Goal: Check status: Check status

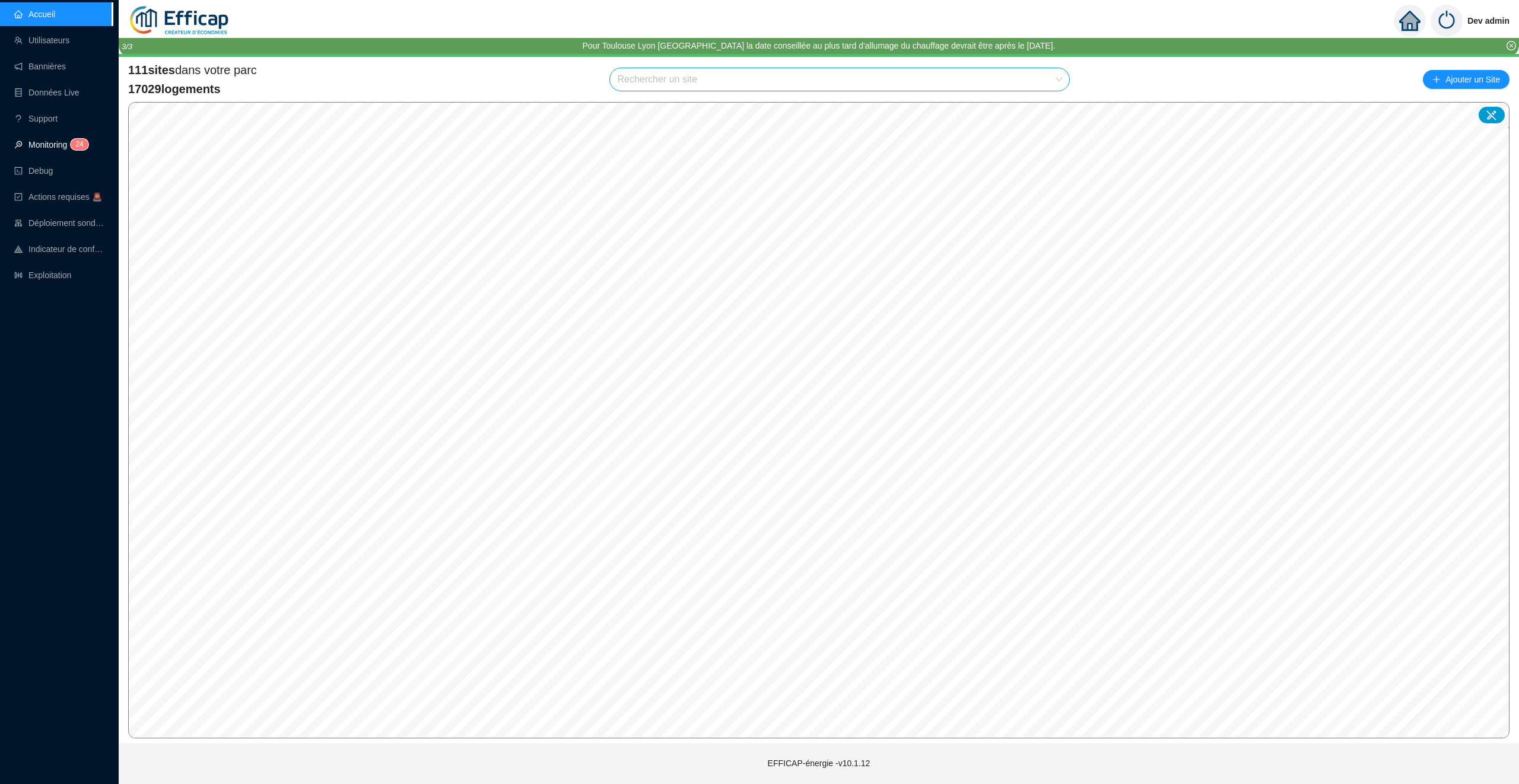
click at [71, 148] on span "2 4" at bounding box center [75, 146] width 18 height 9
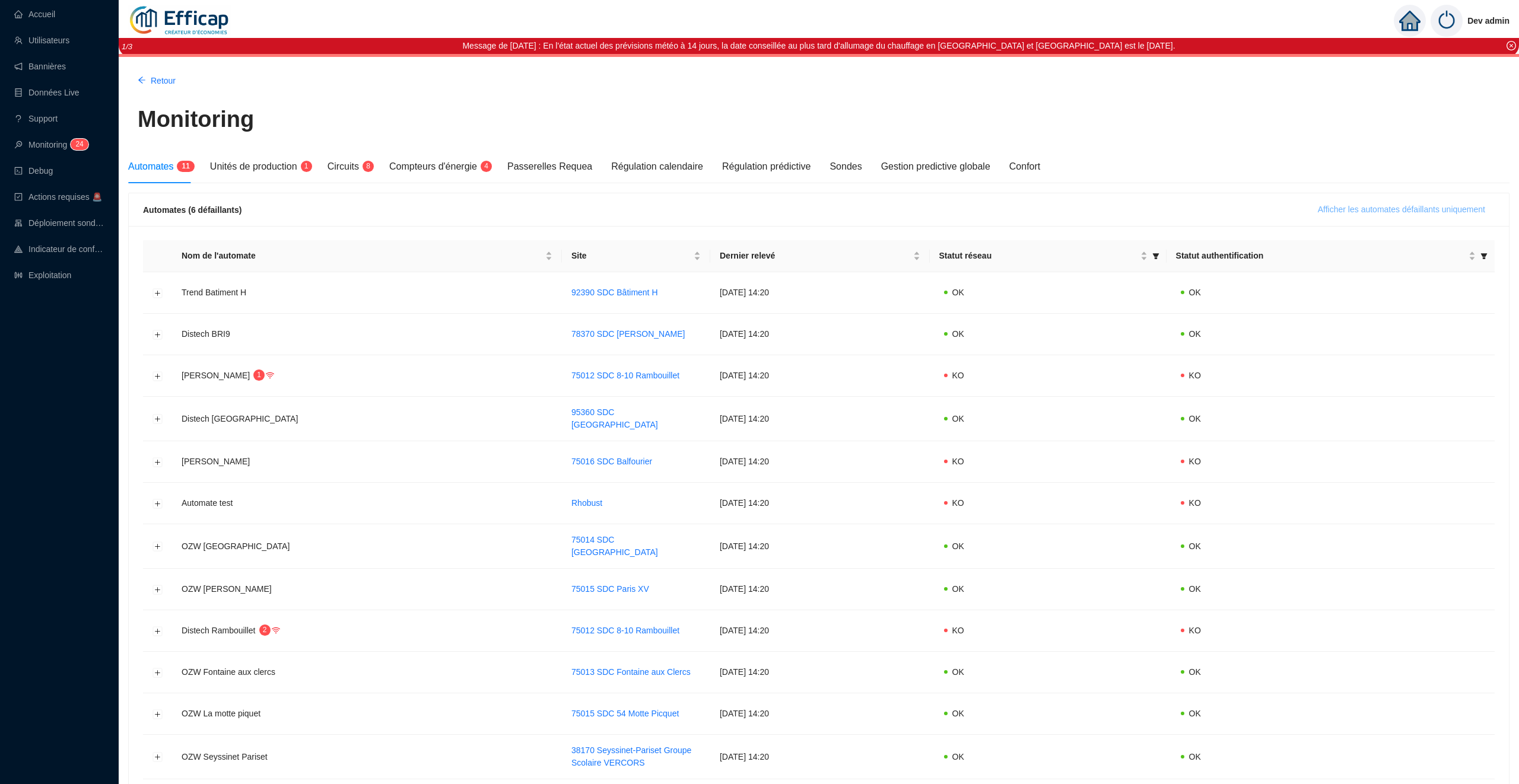
click at [1332, 210] on span "Afficher les automates défaillants uniquement" at bounding box center [1401, 209] width 167 height 12
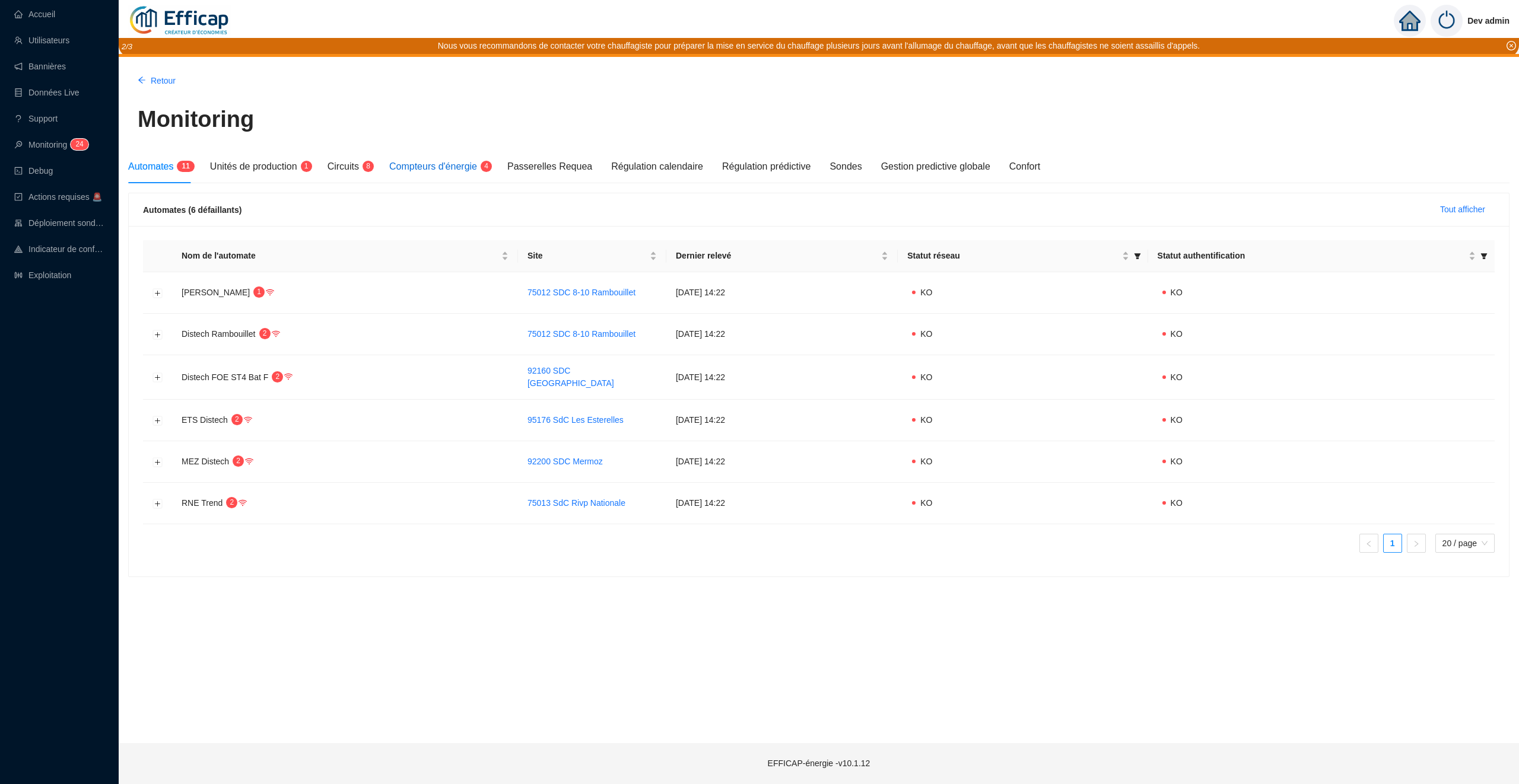
click at [448, 168] on span "Compteurs d'énergie" at bounding box center [432, 166] width 88 height 10
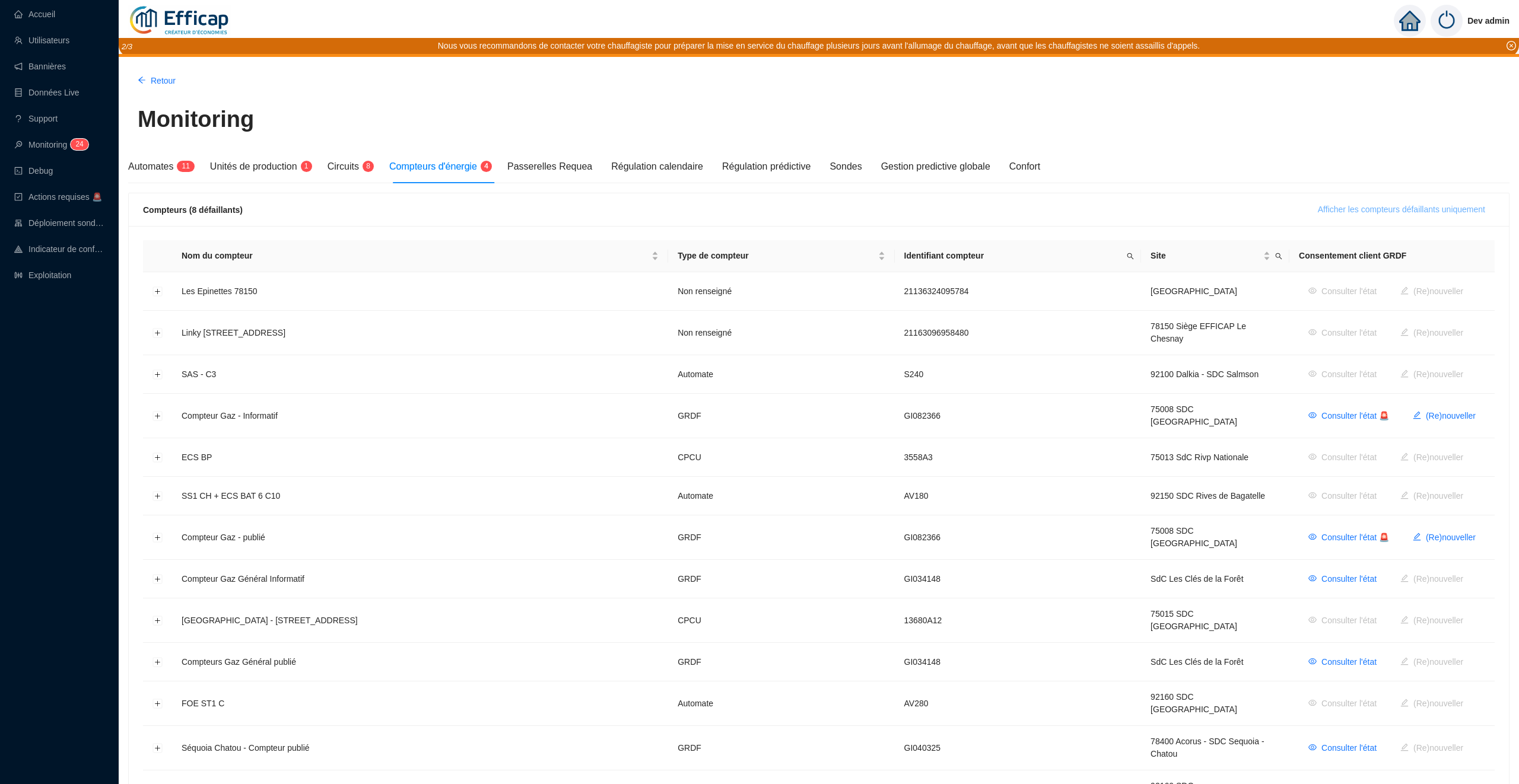
click at [1363, 212] on span "Afficher les compteurs défaillants uniquement" at bounding box center [1401, 209] width 167 height 12
